Goal: Information Seeking & Learning: Learn about a topic

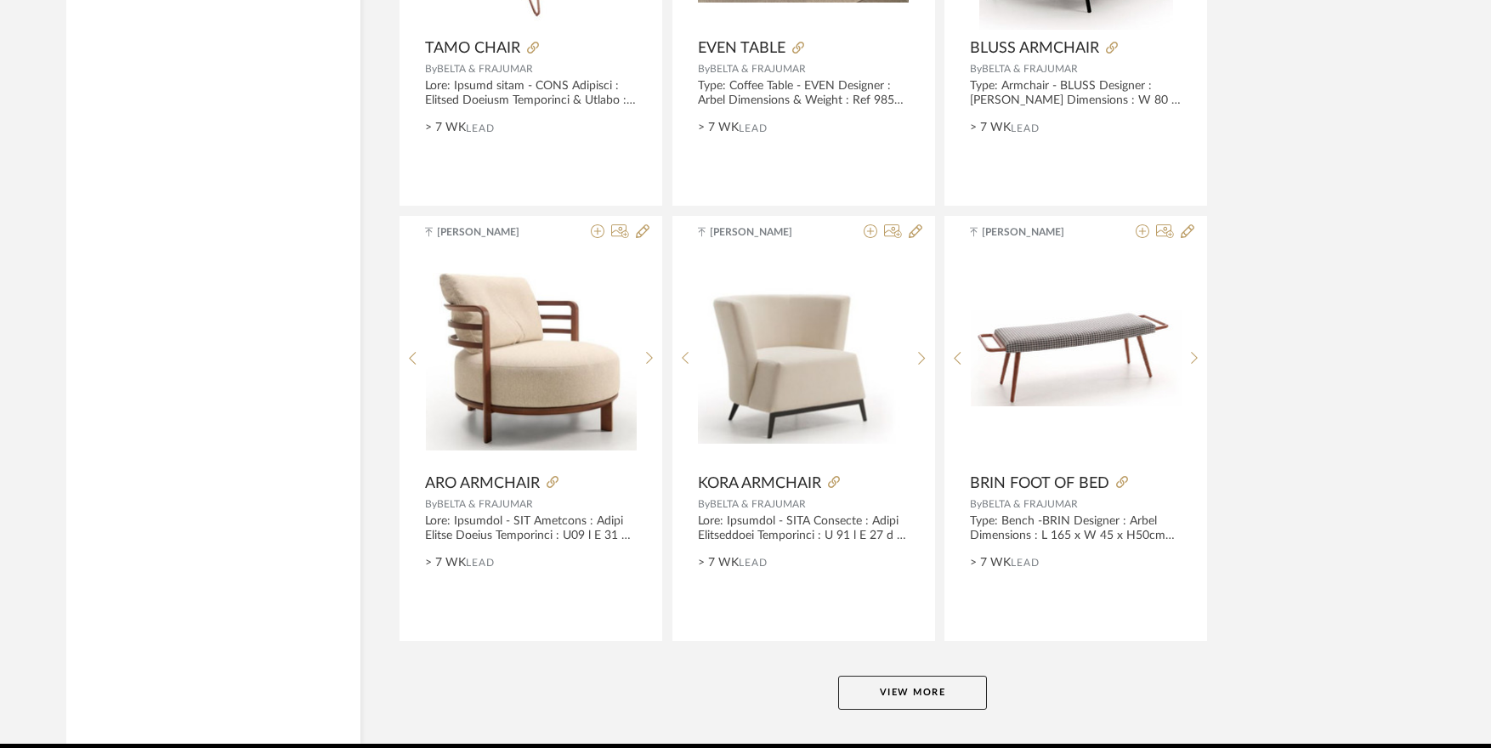
scroll to position [4147, 0]
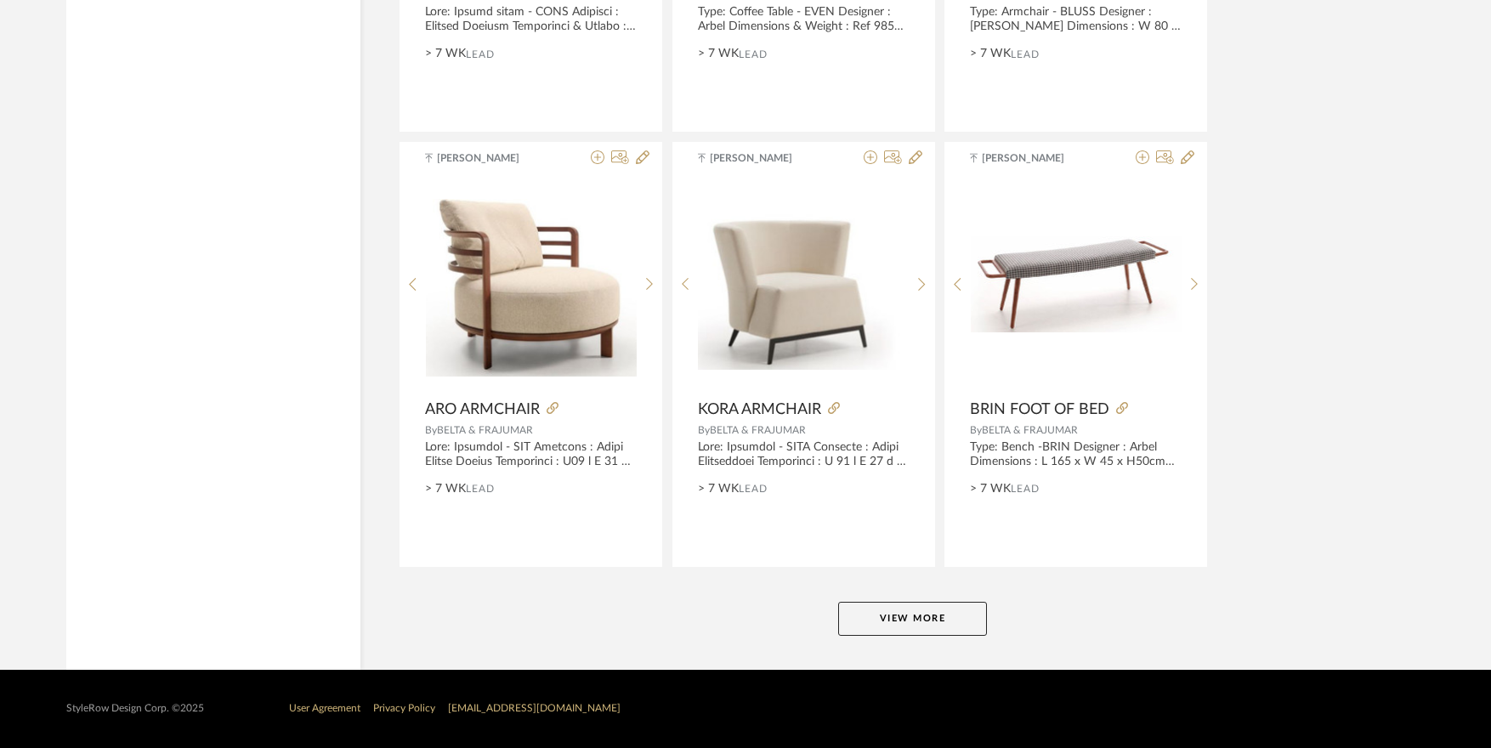
click at [884, 626] on button "View More" at bounding box center [912, 619] width 149 height 34
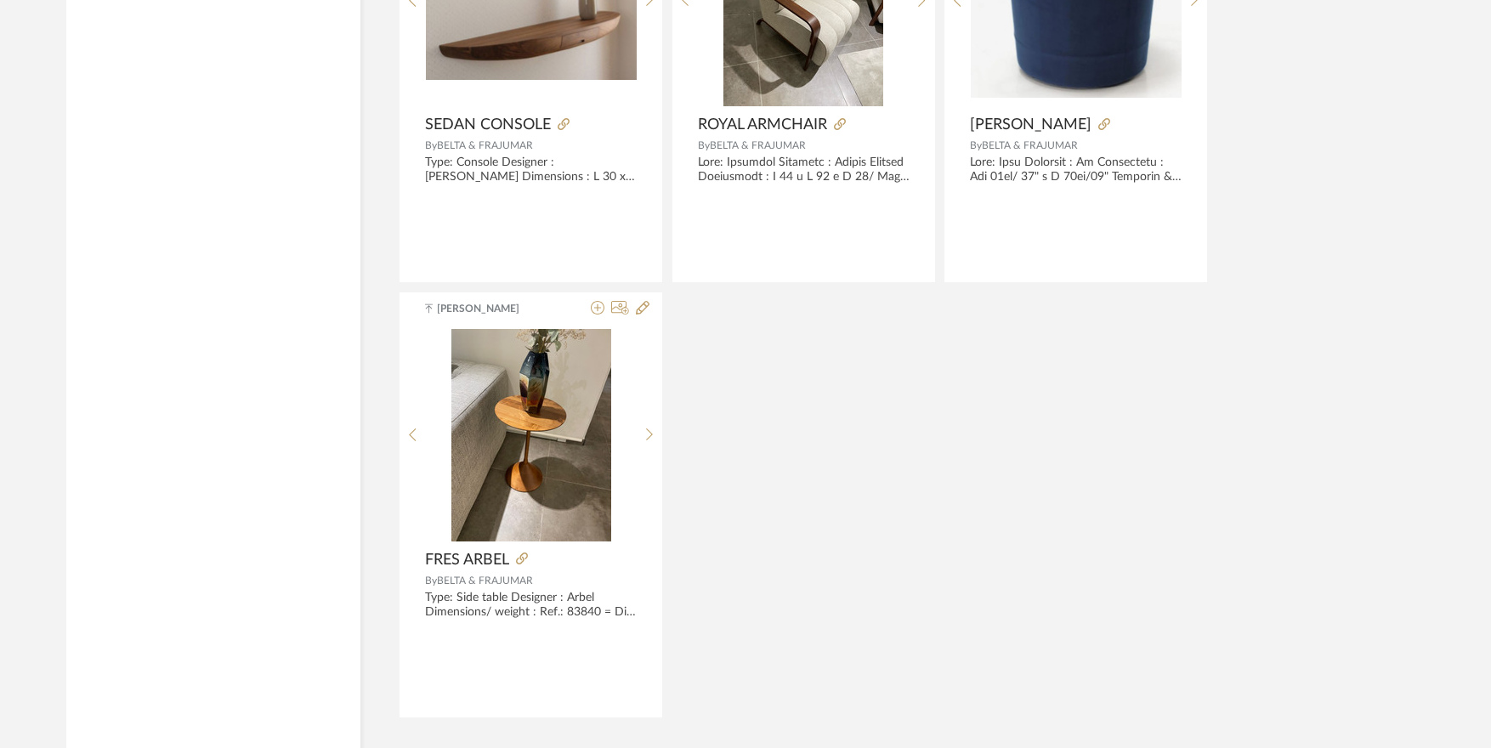
scroll to position [4912, 0]
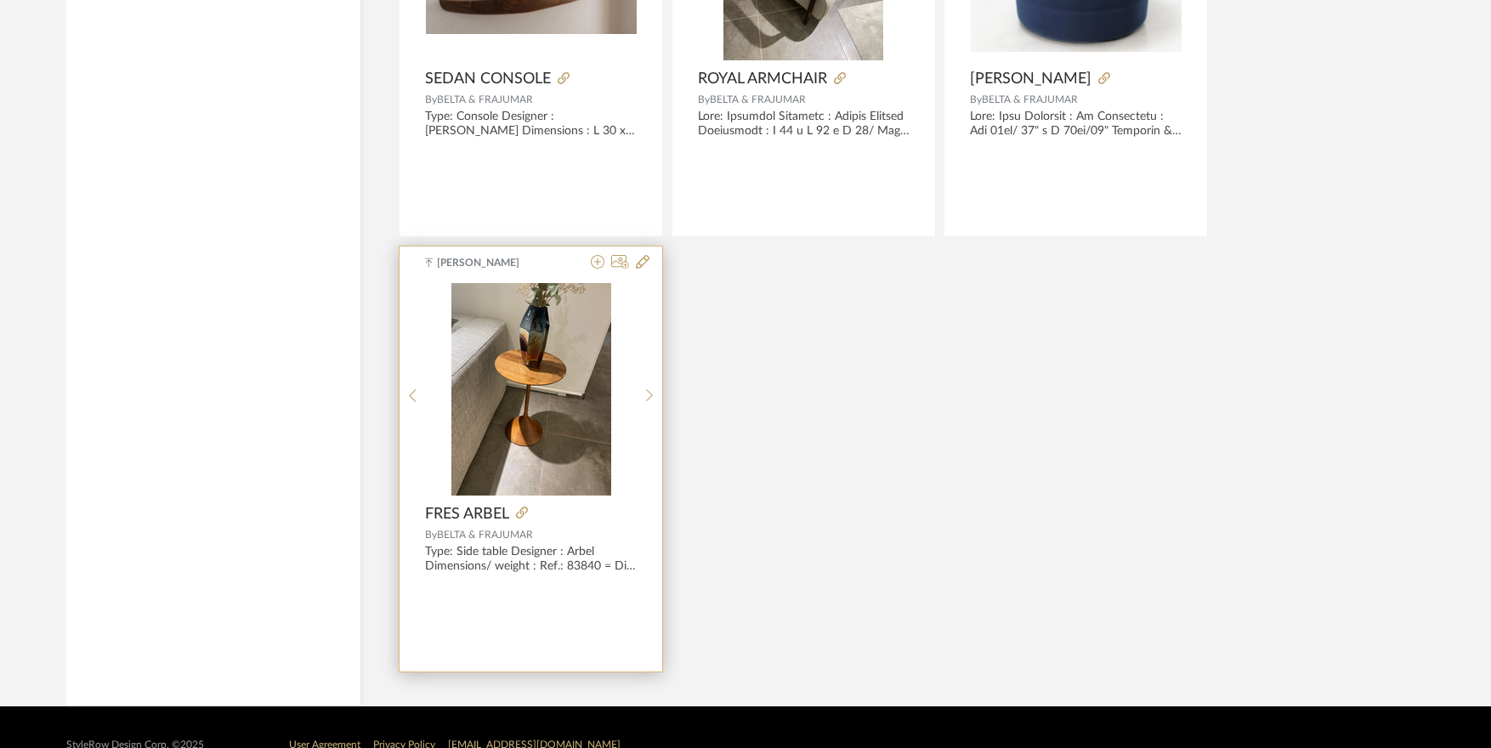
click at [0, 0] on img at bounding box center [0, 0] width 0 height 0
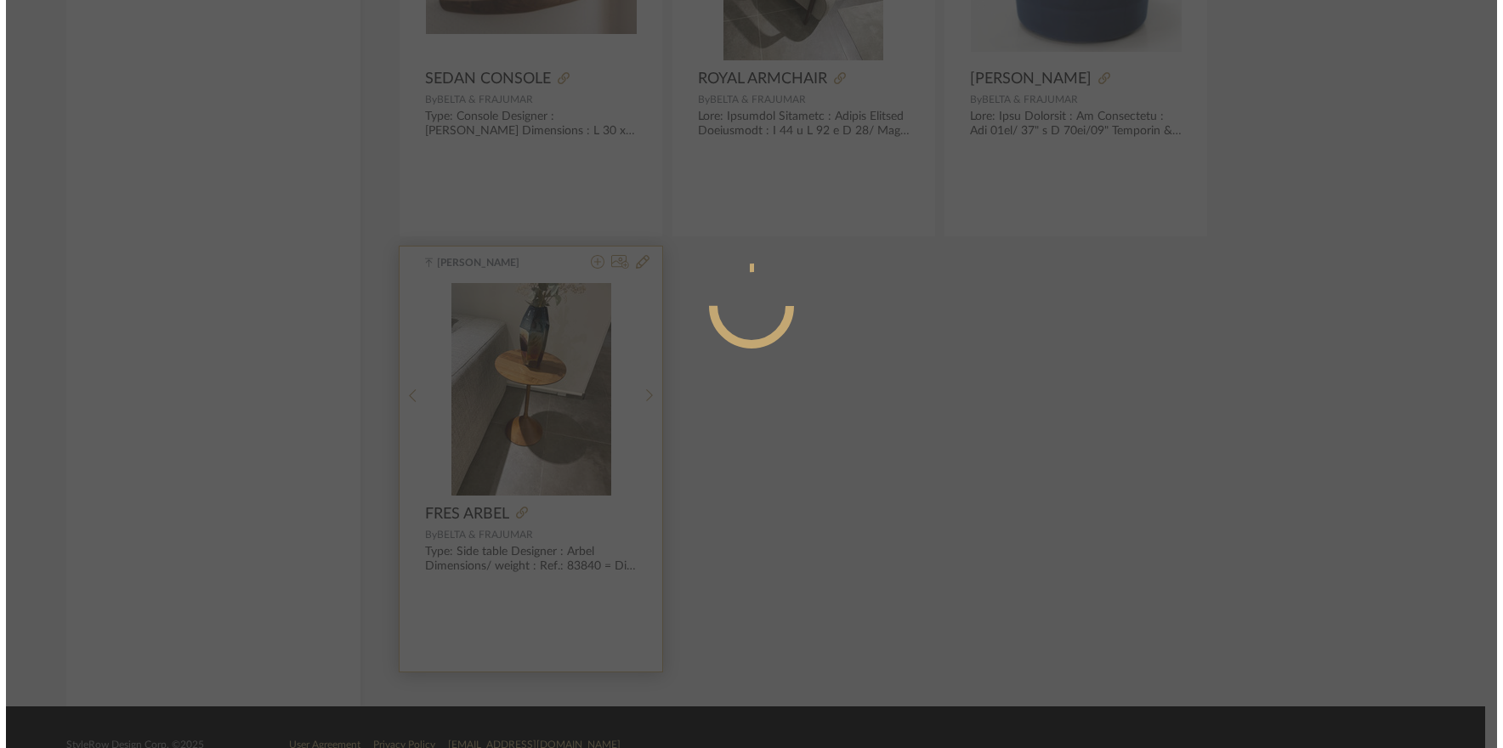
scroll to position [0, 0]
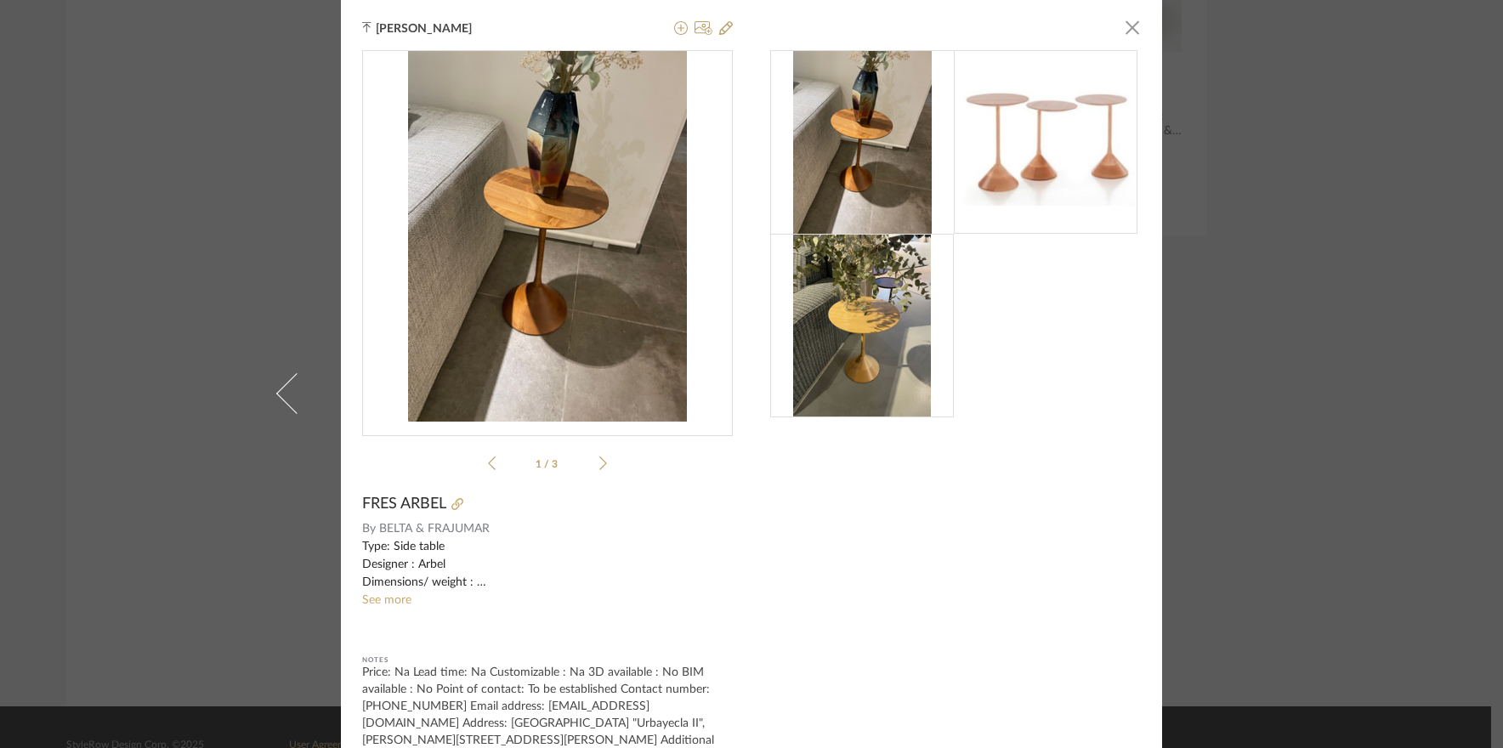
click at [1293, 375] on div "Tehseen Mukadam × 1 / 3 FRES ARBEL By BELTA & FRAJUMAR Type: Side table Designe…" at bounding box center [751, 374] width 1503 height 748
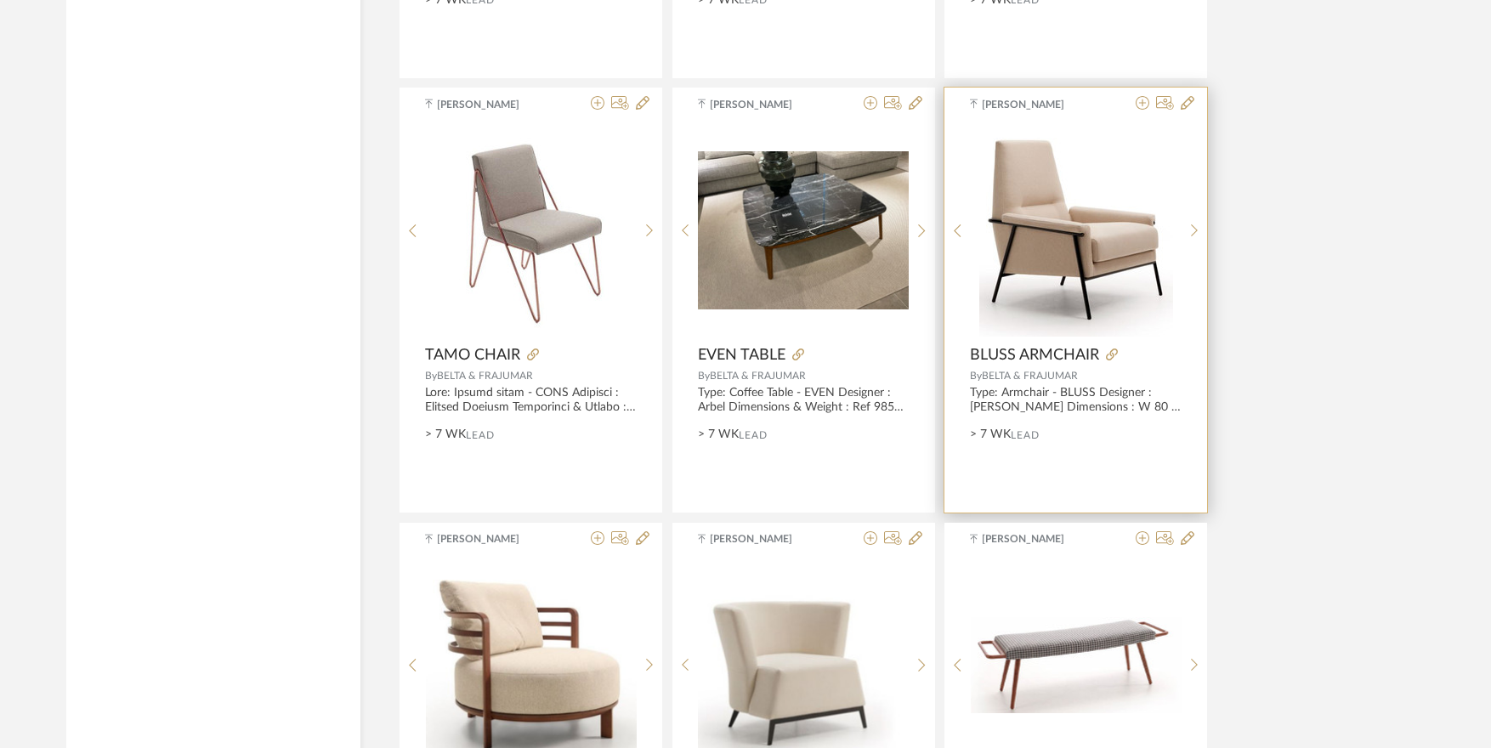
scroll to position [3721, 0]
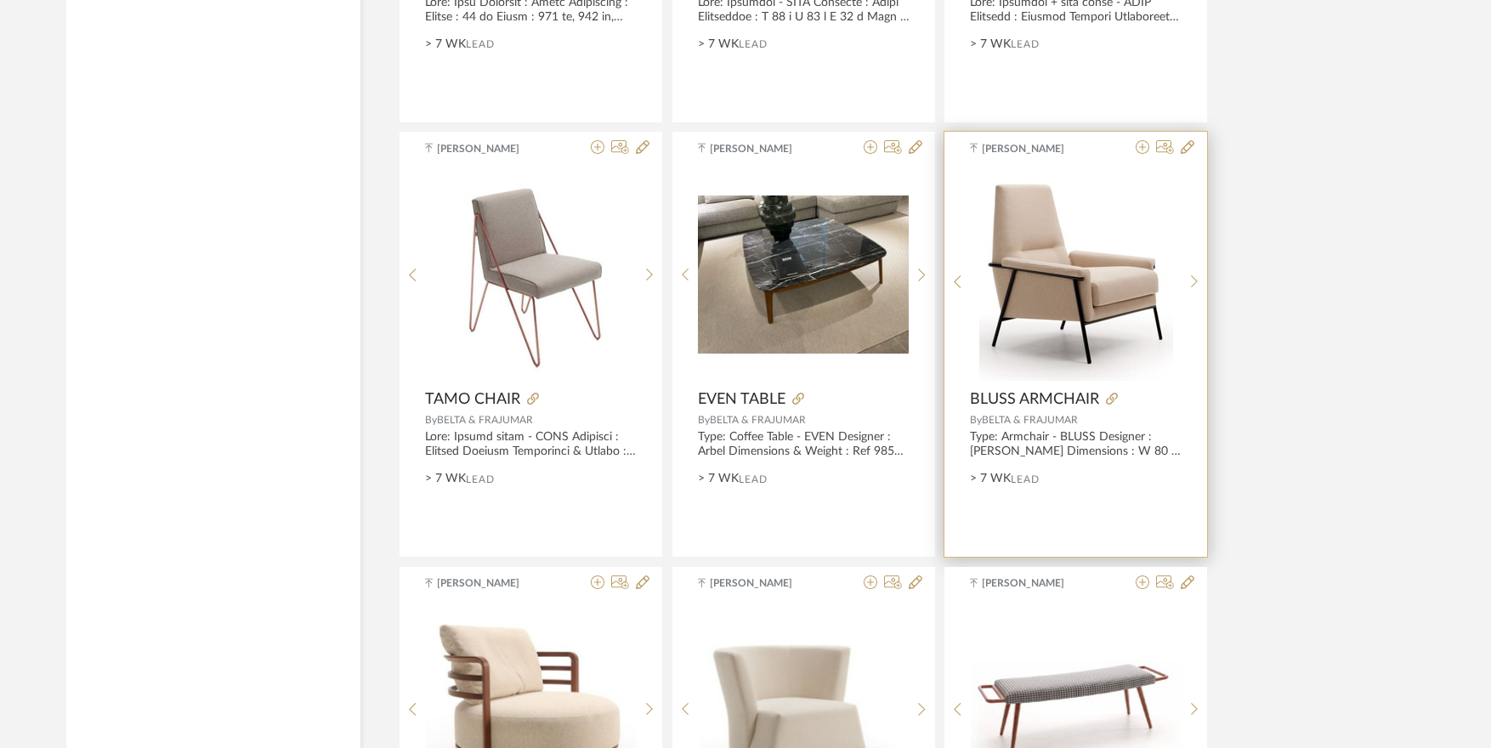
click at [0, 0] on img at bounding box center [0, 0] width 0 height 0
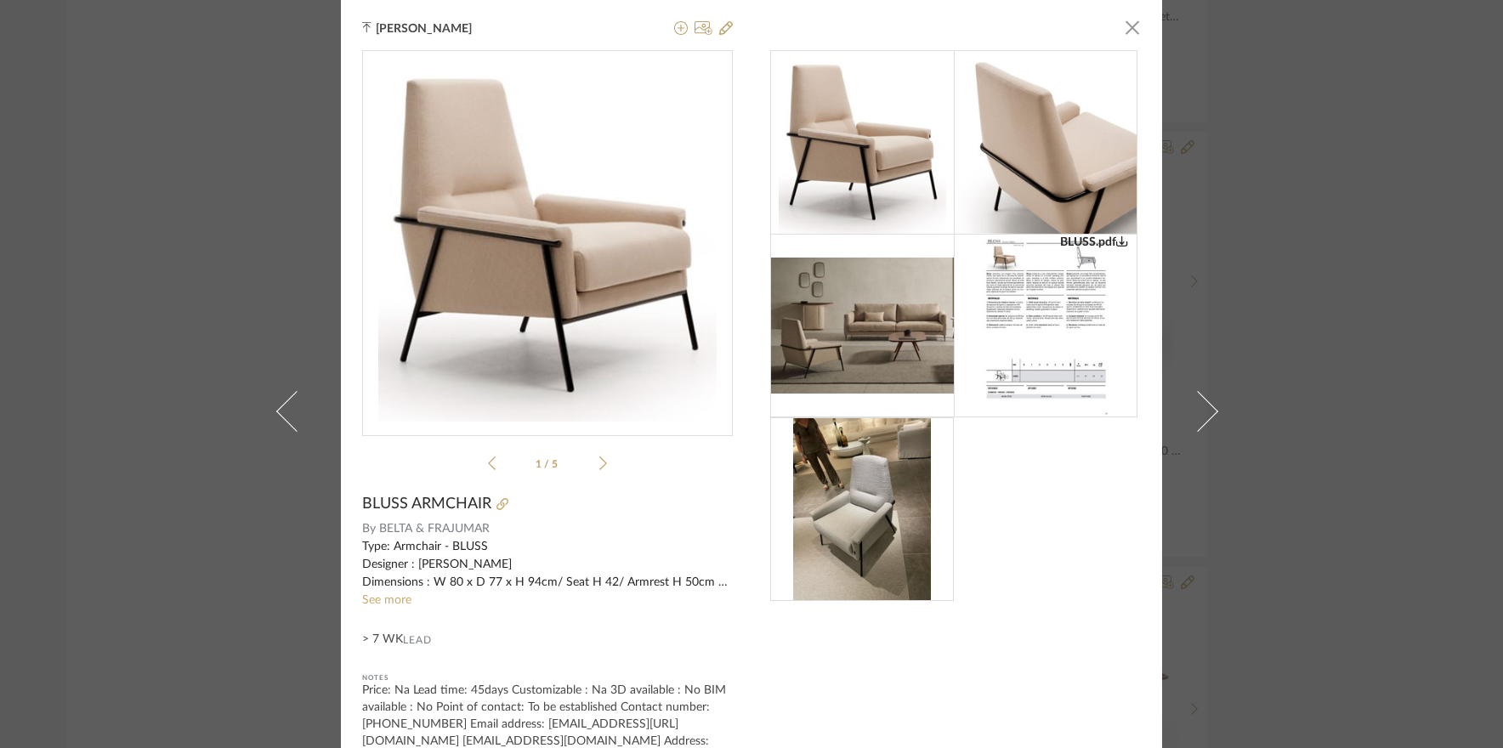
scroll to position [57, 0]
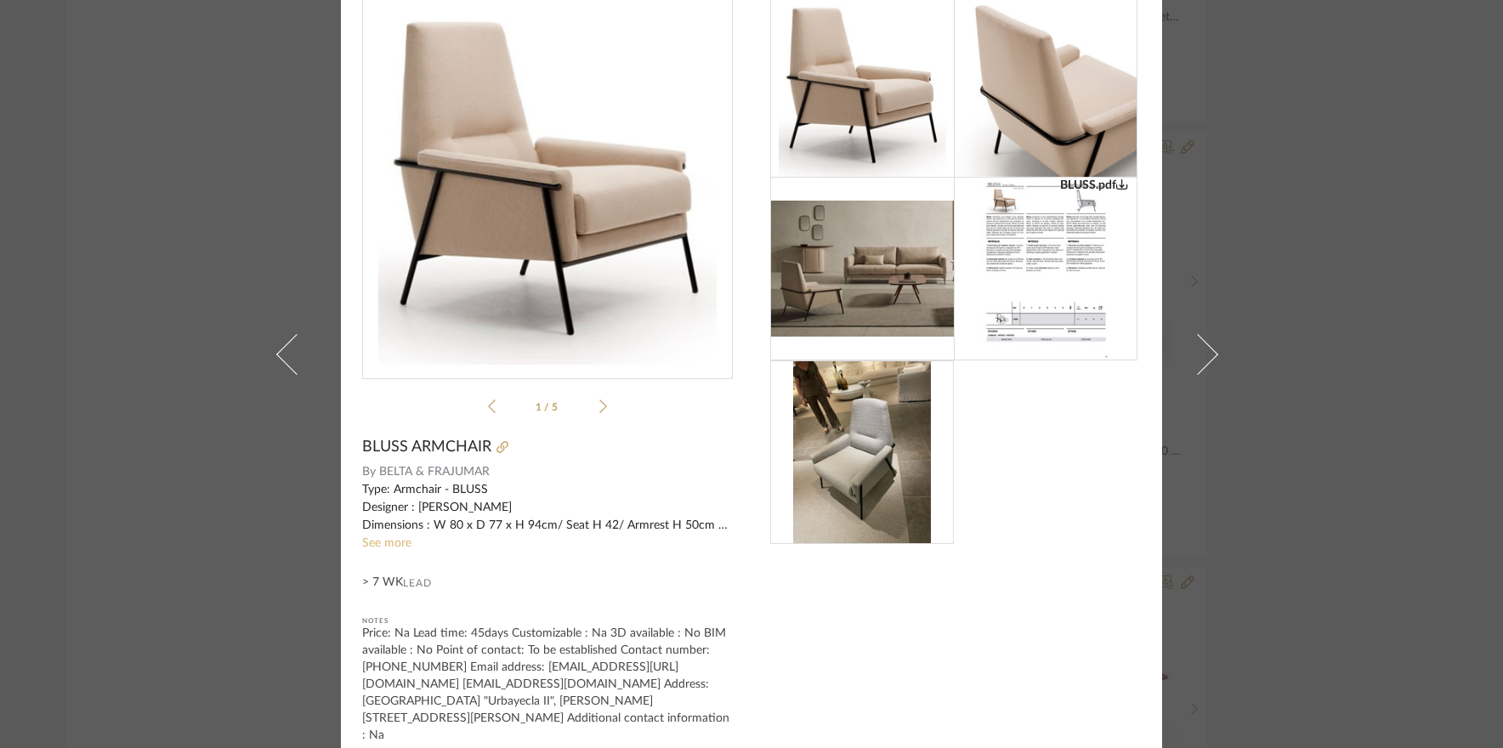
click at [390, 542] on link "See more" at bounding box center [386, 543] width 49 height 12
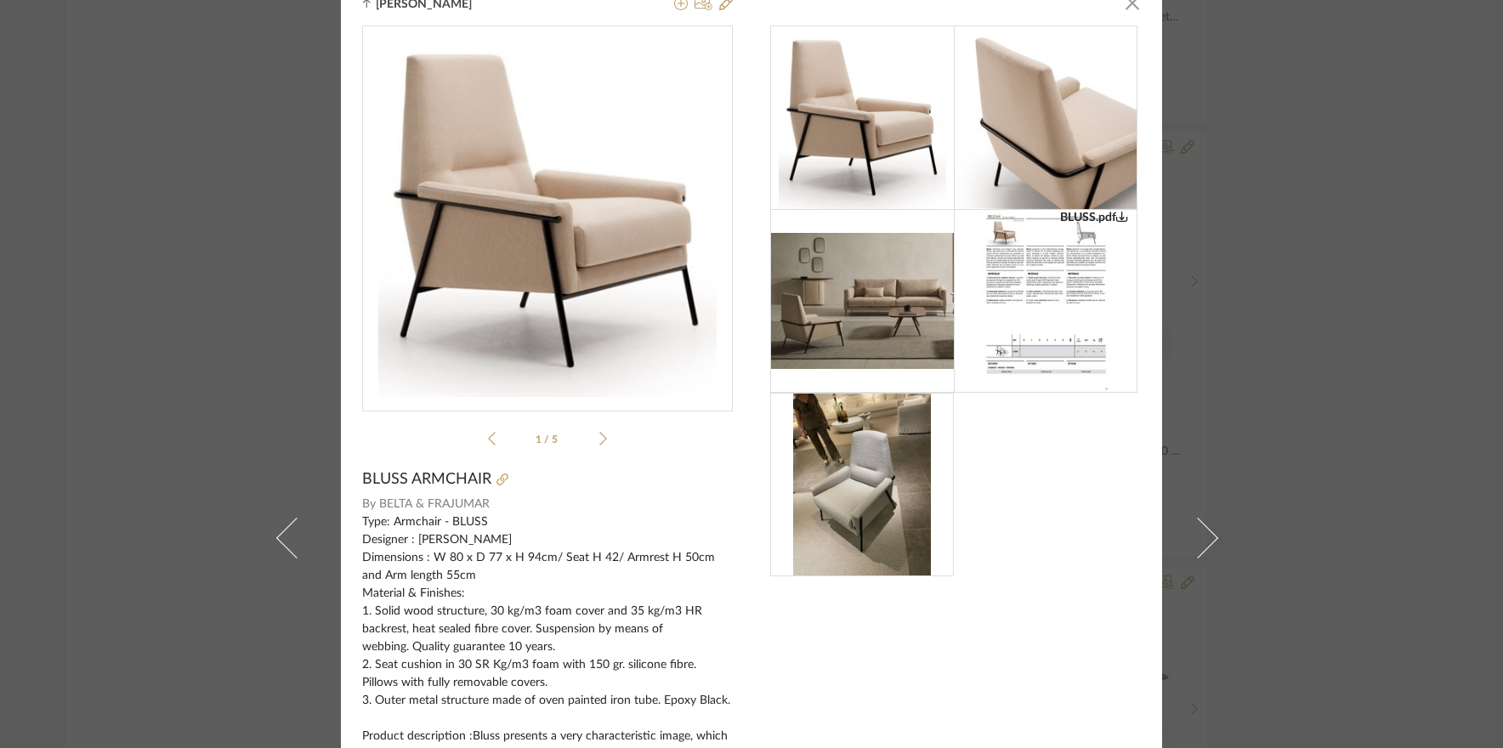
scroll to position [0, 0]
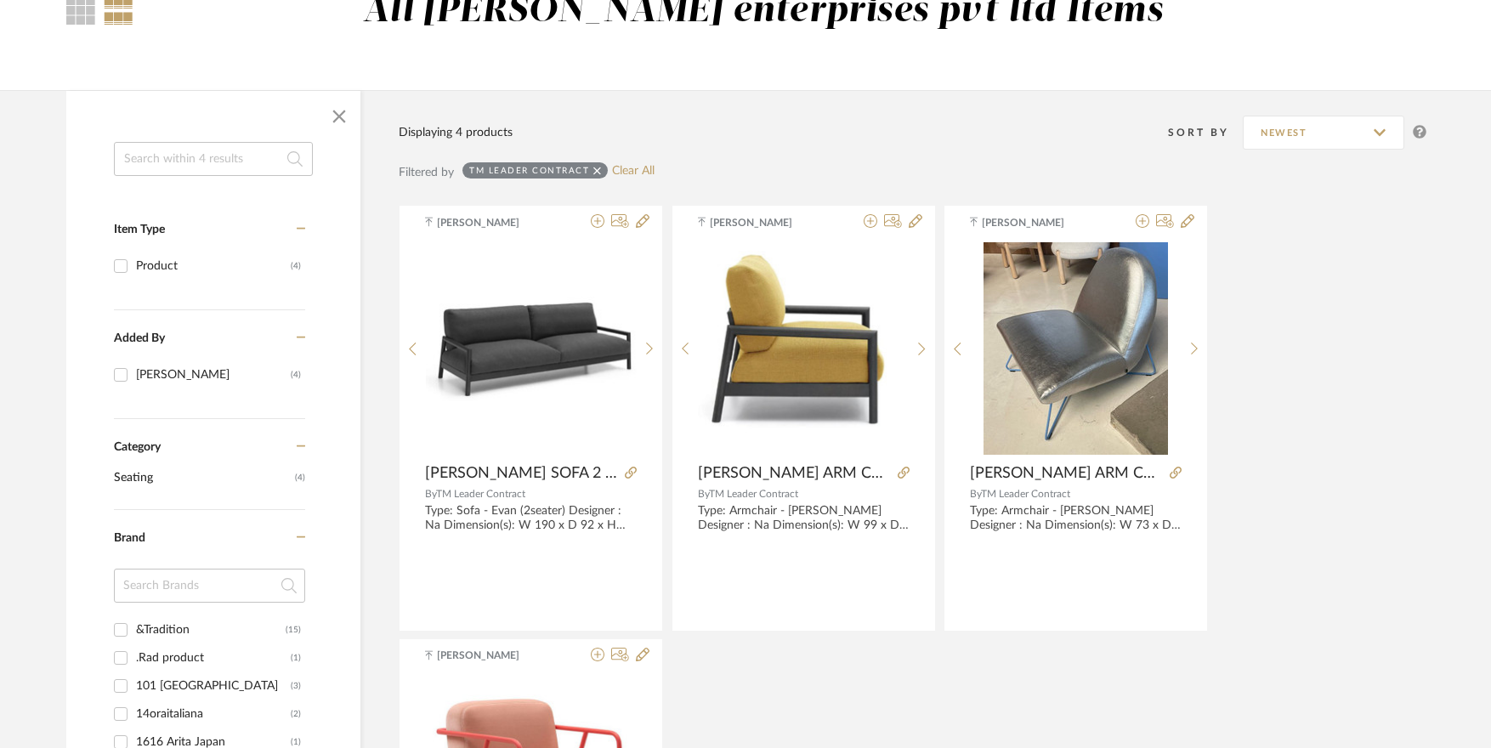
scroll to position [170, 0]
